Goal: Transaction & Acquisition: Purchase product/service

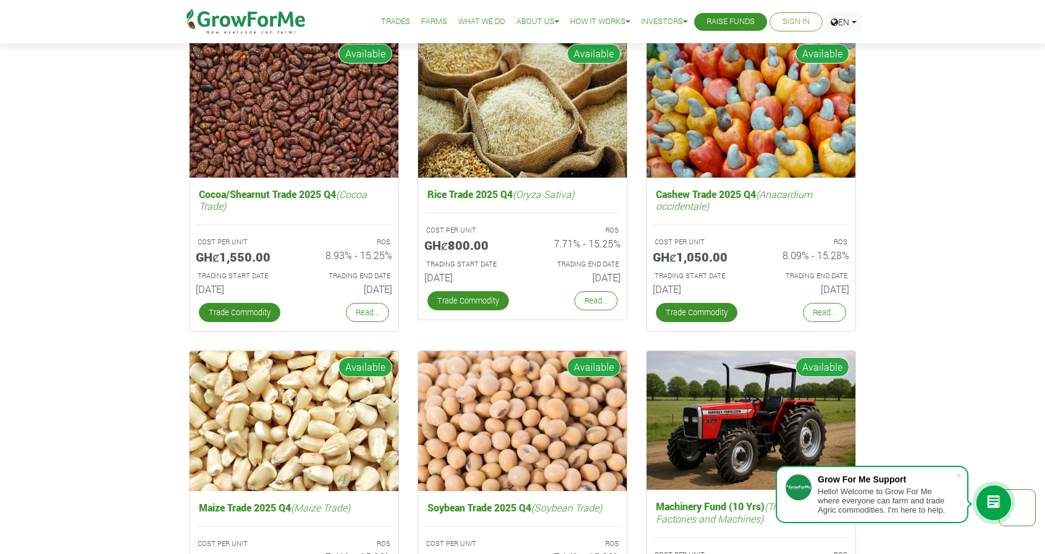
scroll to position [1827, 0]
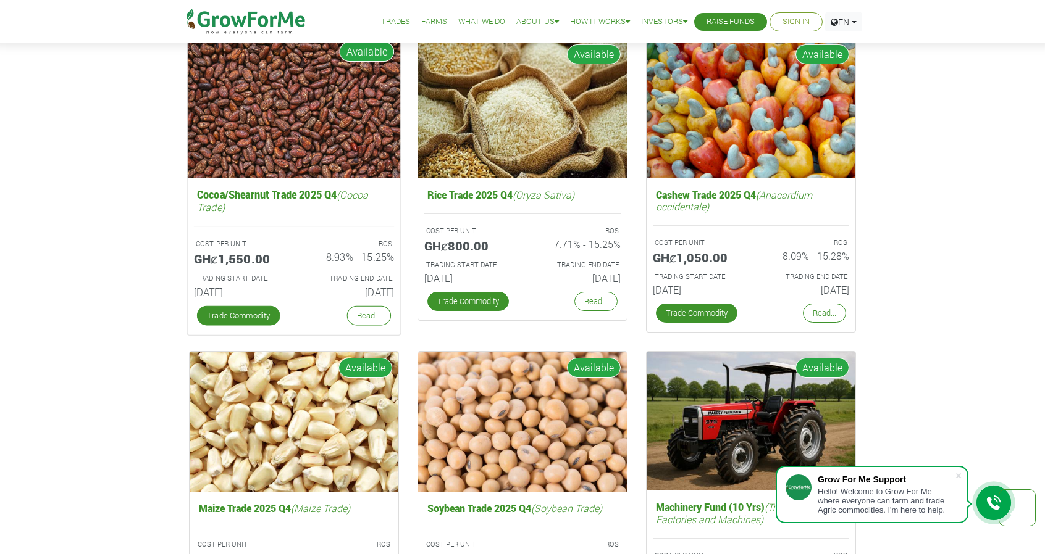
click at [242, 255] on h5 "GHȼ1,550.00" at bounding box center [239, 258] width 91 height 15
click at [340, 110] on img at bounding box center [294, 106] width 213 height 143
click at [383, 316] on link "Read..." at bounding box center [369, 316] width 44 height 20
